Goal: Information Seeking & Learning: Learn about a topic

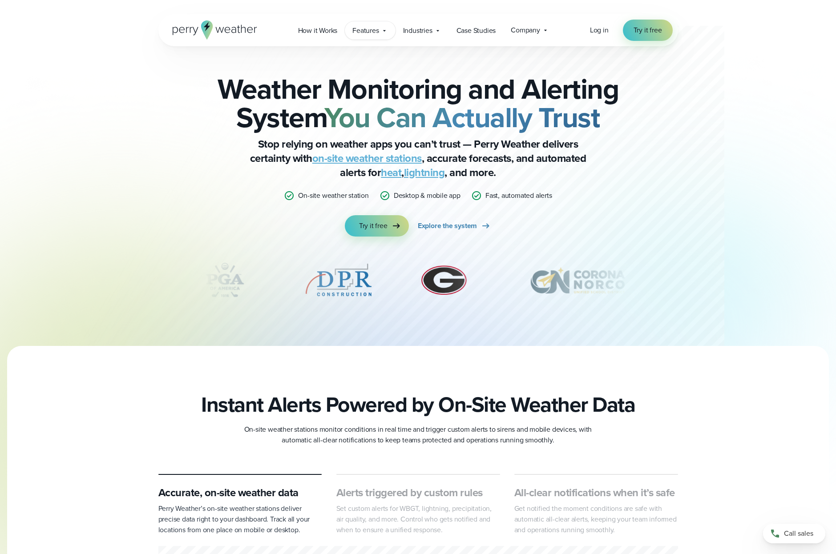
click at [376, 31] on span "Features" at bounding box center [365, 30] width 26 height 11
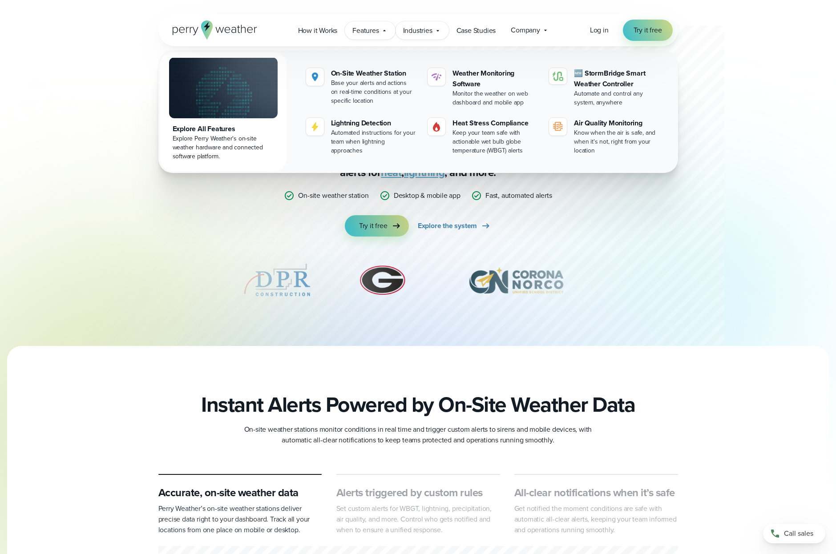
click at [434, 31] on div "Industries Featured Case Study How PGA of America is Prioritizing Golfer Safety…" at bounding box center [421, 30] width 53 height 18
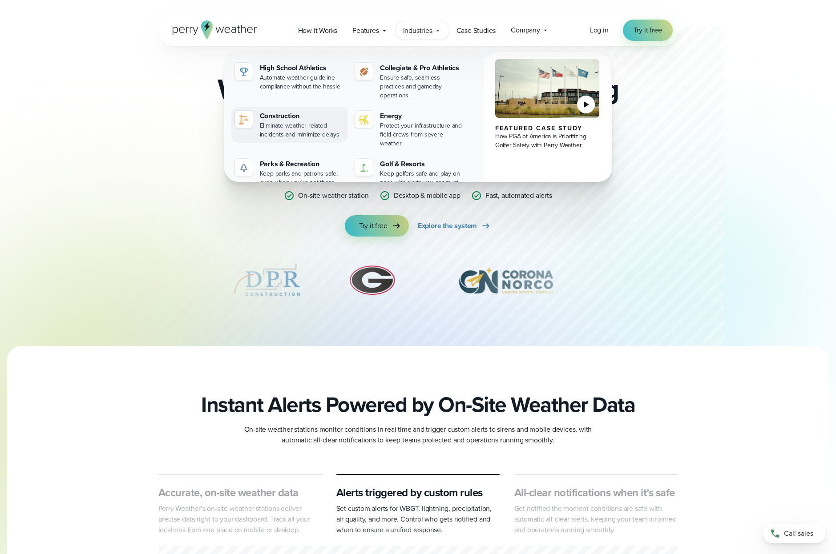
click at [306, 121] on div "Eliminate weather related incidents and minimize delays" at bounding box center [302, 130] width 85 height 18
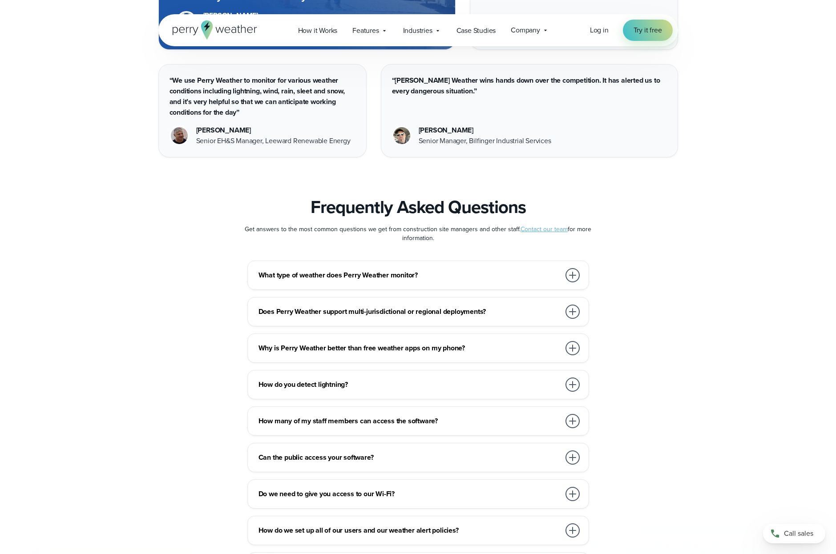
scroll to position [4795, 0]
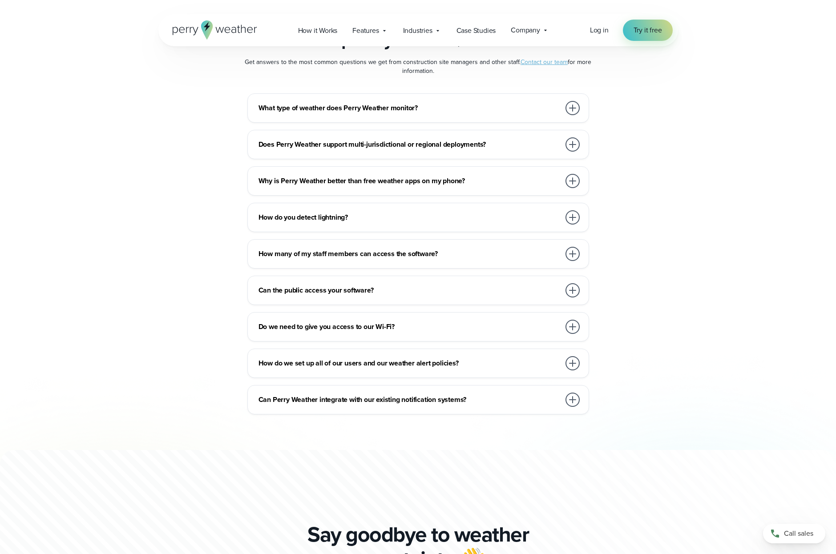
click at [569, 174] on div at bounding box center [572, 181] width 14 height 14
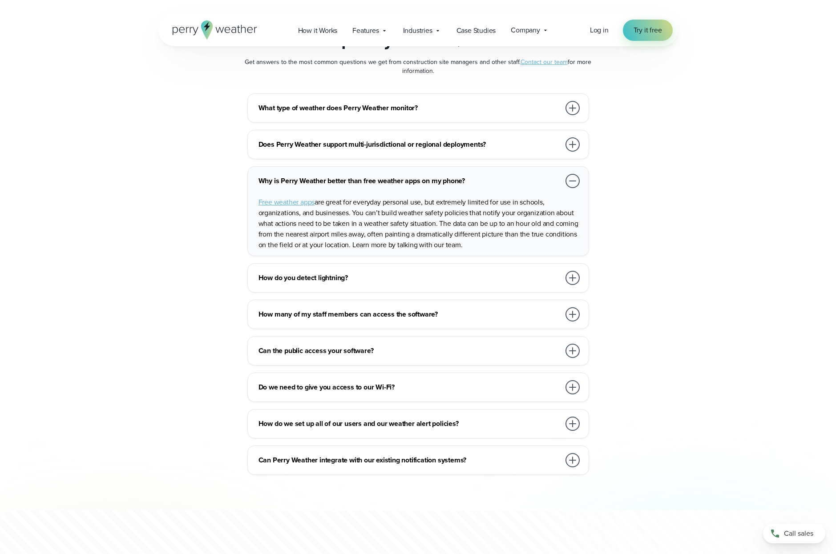
click at [563, 136] on div at bounding box center [572, 145] width 18 height 18
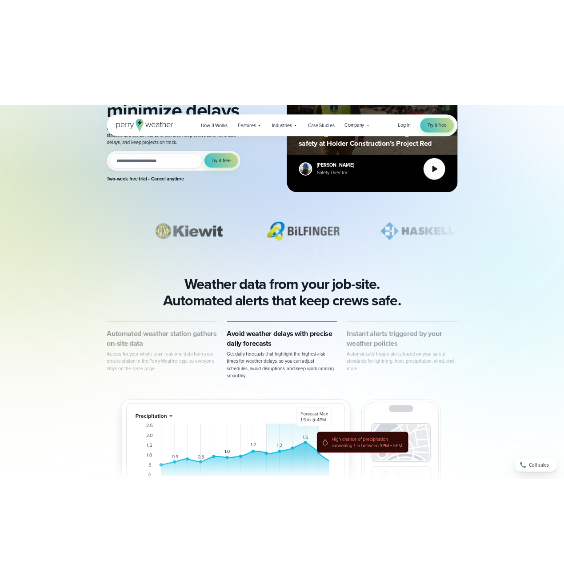
scroll to position [0, 0]
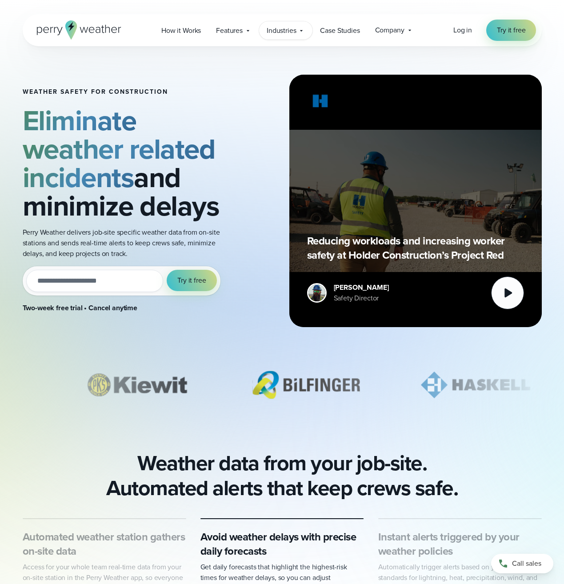
click at [295, 32] on span "Industries" at bounding box center [281, 30] width 29 height 11
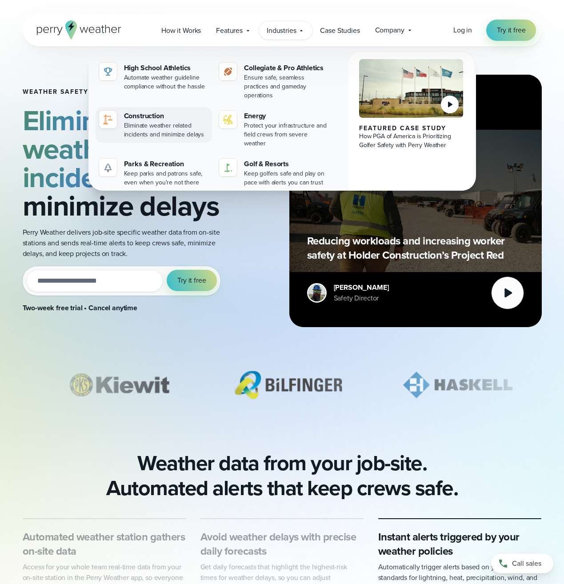
click at [180, 121] on div "Eliminate weather related incidents and minimize delays" at bounding box center [166, 130] width 85 height 18
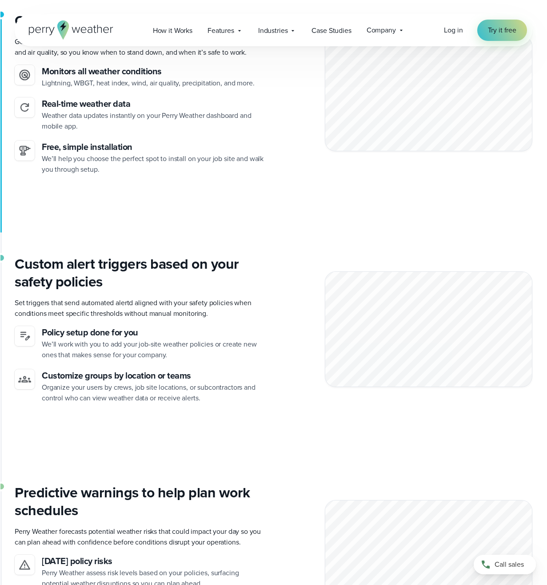
scroll to position [1974, 0]
